Goal: Navigation & Orientation: Find specific page/section

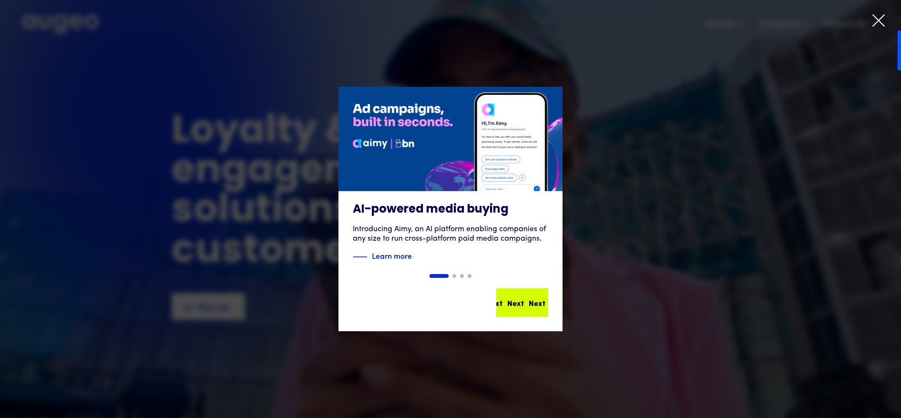
click at [529, 303] on div "Next Next Next Next" at bounding box center [526, 302] width 86 height 11
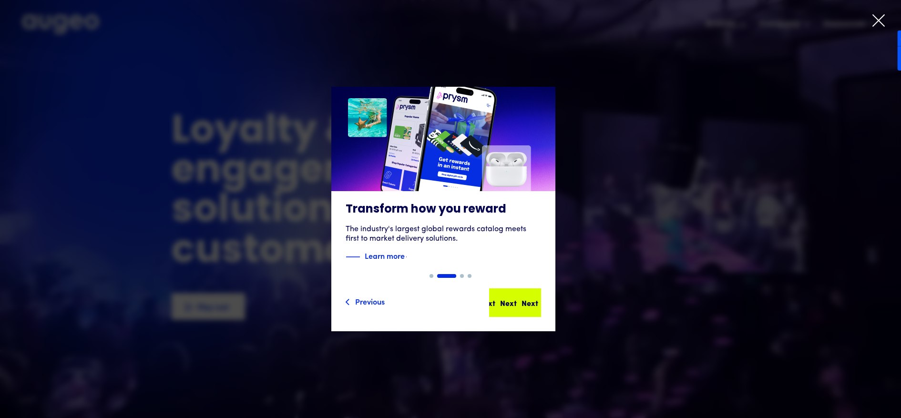
click at [529, 302] on div "Next" at bounding box center [530, 302] width 17 height 11
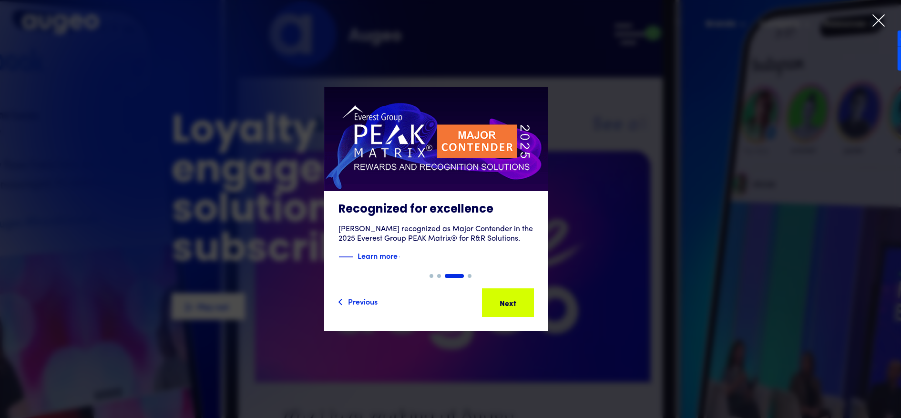
click at [529, 302] on div "Next" at bounding box center [522, 302] width 17 height 11
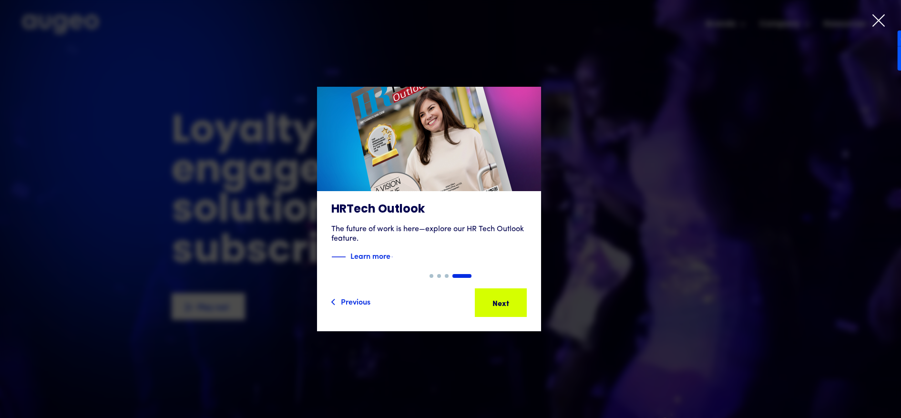
click at [529, 302] on div "Next Next Next Next" at bounding box center [495, 302] width 86 height 11
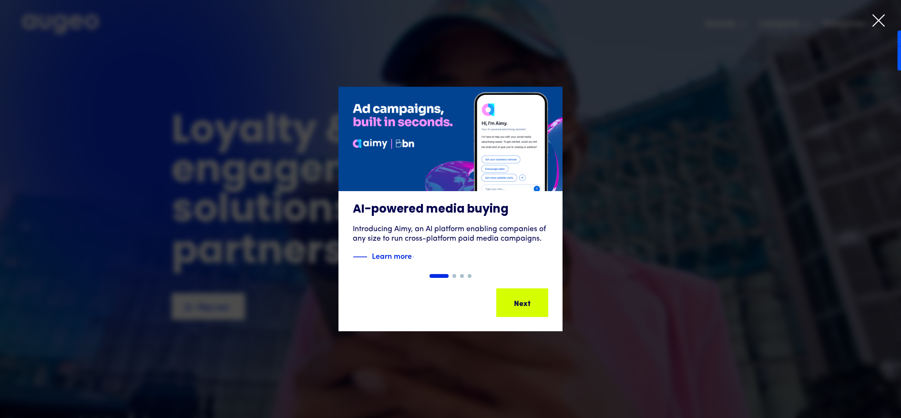
click at [529, 302] on div "Next Next Next Next" at bounding box center [515, 302] width 86 height 11
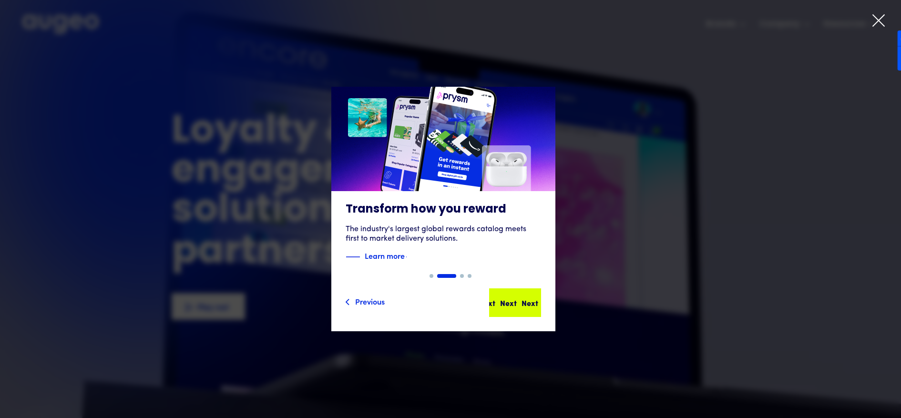
click at [529, 302] on div "Next" at bounding box center [530, 302] width 17 height 11
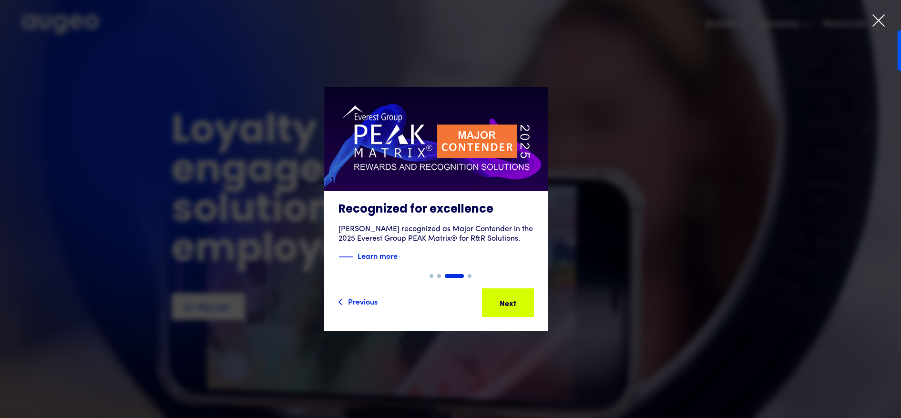
click at [524, 302] on div "Next" at bounding box center [515, 302] width 17 height 11
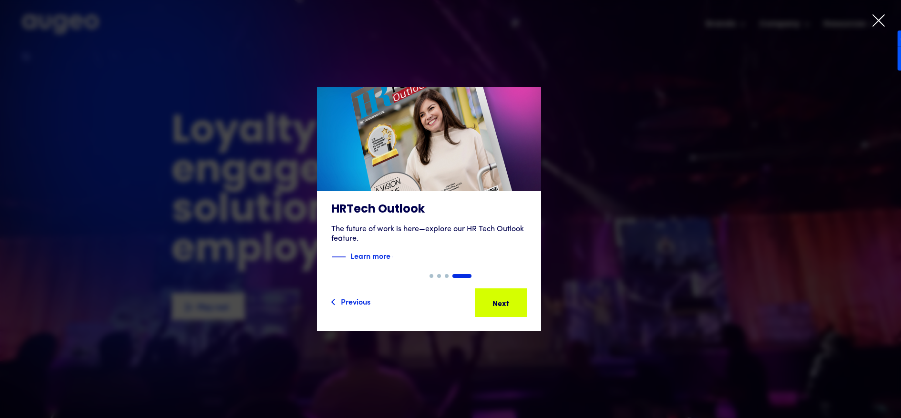
click at [524, 302] on div "Next" at bounding box center [515, 302] width 17 height 11
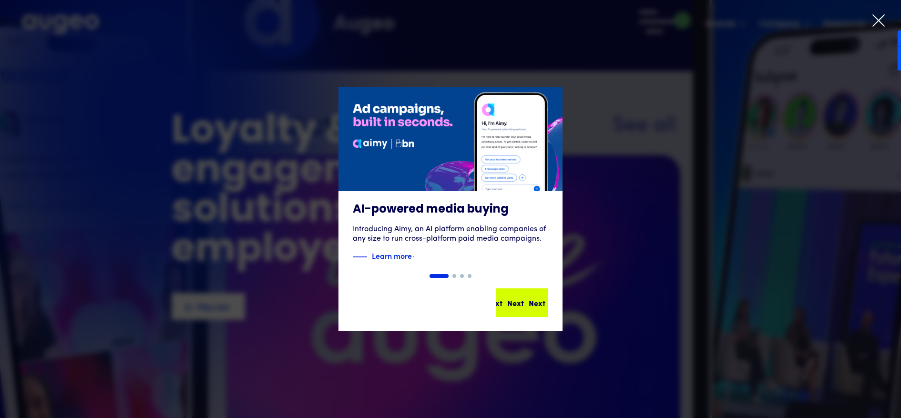
click at [529, 302] on div "Next" at bounding box center [537, 302] width 17 height 11
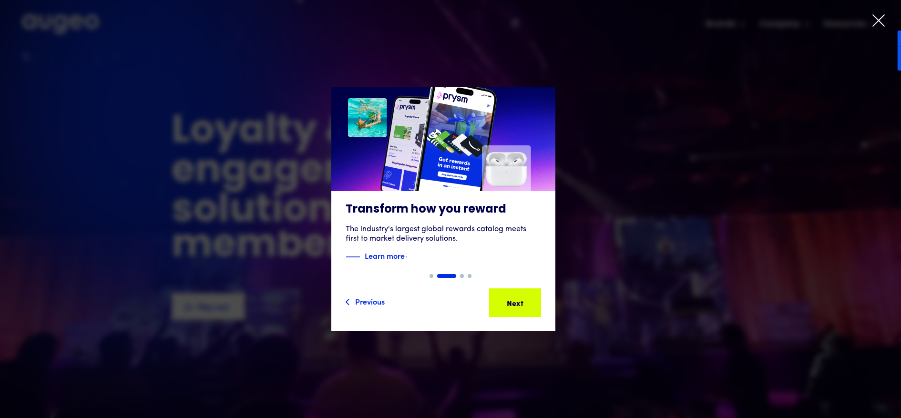
click at [599, 272] on div "2 of 4" at bounding box center [443, 209] width 901 height 245
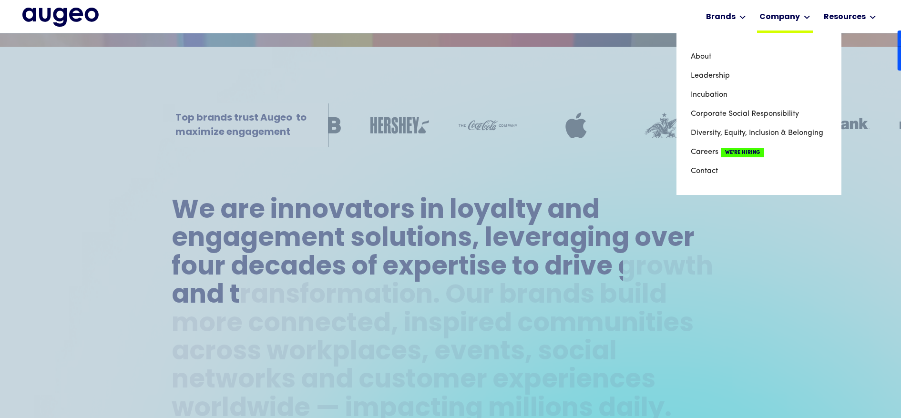
scroll to position [343, 0]
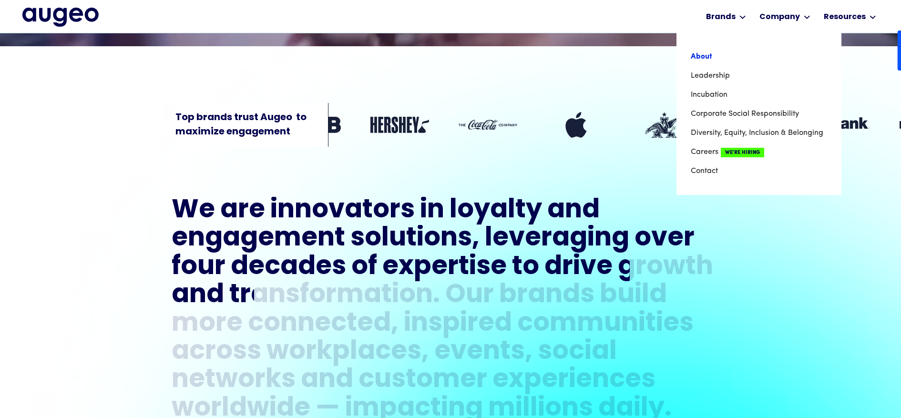
click at [703, 52] on link "About" at bounding box center [759, 56] width 136 height 19
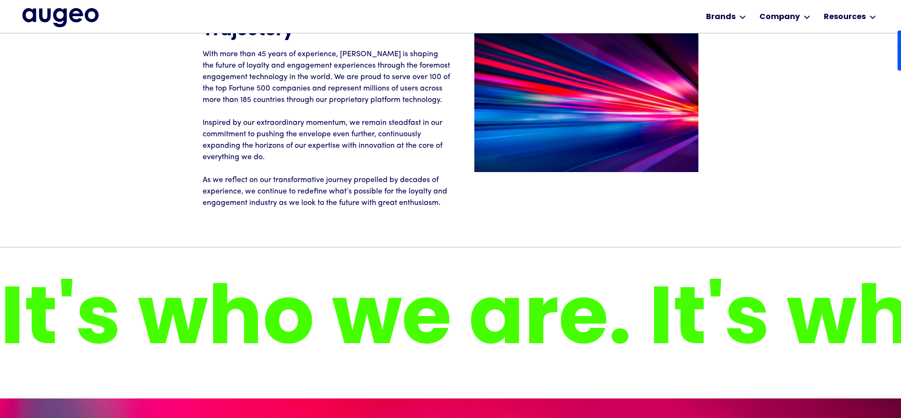
scroll to position [1556, 0]
